Goal: Navigation & Orientation: Find specific page/section

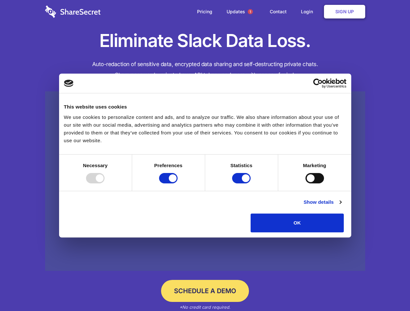
click at [104, 184] on div at bounding box center [95, 178] width 18 height 10
click at [177, 184] on input "Preferences" at bounding box center [168, 178] width 18 height 10
checkbox input "false"
click at [242, 184] on input "Statistics" at bounding box center [241, 178] width 18 height 10
checkbox input "false"
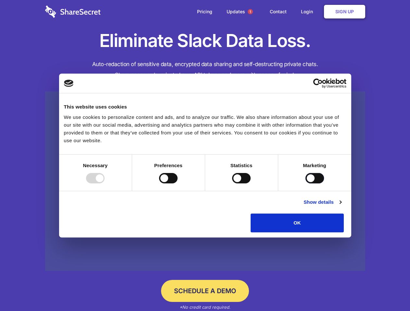
click at [305, 184] on input "Marketing" at bounding box center [314, 178] width 18 height 10
checkbox input "true"
click at [341, 206] on link "Show details" at bounding box center [322, 202] width 38 height 8
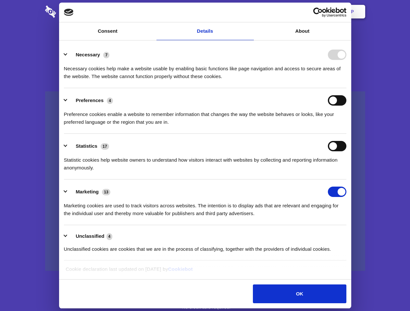
click at [346, 80] on div "Necessary cookies help make a website usable by enabling basic functions like p…" at bounding box center [205, 70] width 282 height 20
click at [250, 12] on span "1" at bounding box center [249, 11] width 5 height 5
